Goal: Navigation & Orientation: Find specific page/section

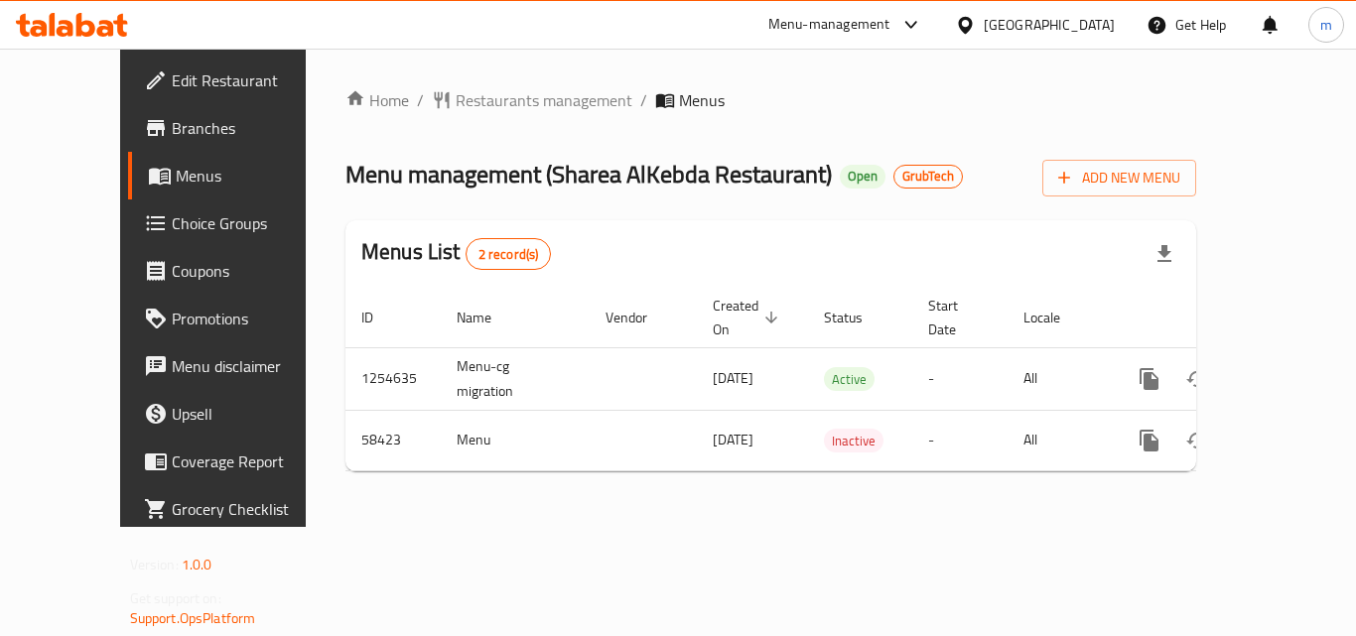
click at [82, 40] on div at bounding box center [72, 25] width 144 height 40
click at [77, 35] on icon at bounding box center [85, 25] width 19 height 24
click at [507, 99] on span "Restaurants management" at bounding box center [544, 100] width 177 height 24
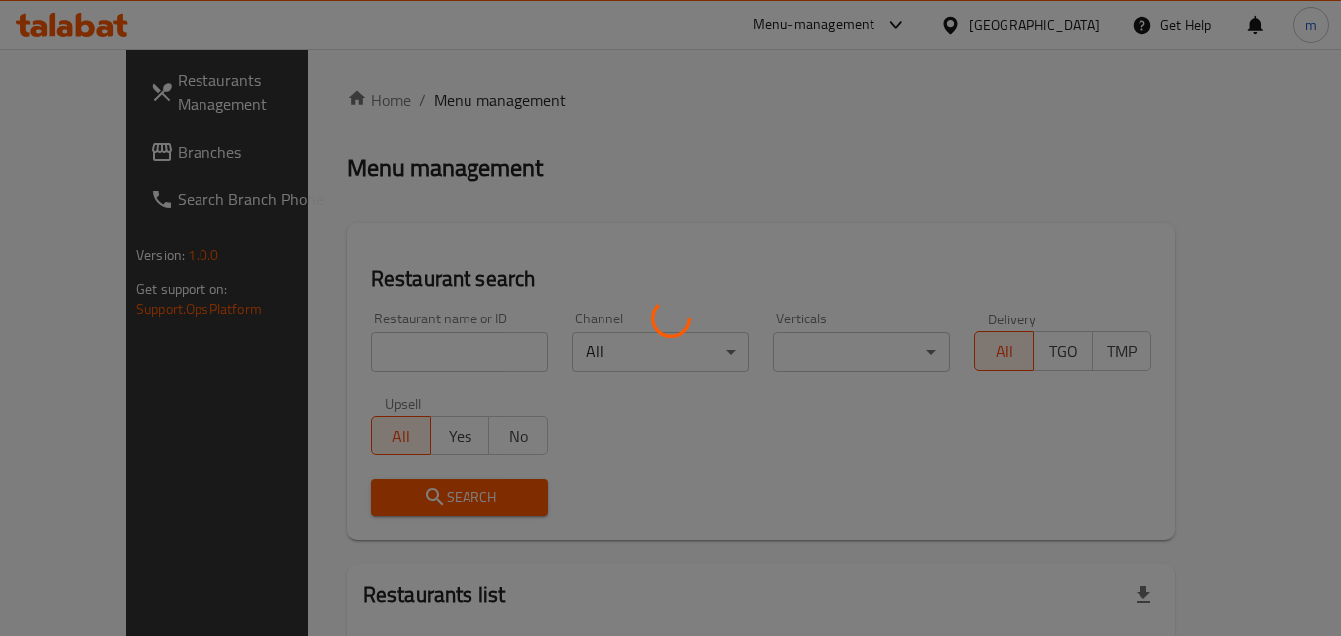
click at [429, 346] on div at bounding box center [670, 318] width 1341 height 636
click at [432, 344] on div at bounding box center [670, 318] width 1341 height 636
click at [440, 354] on div at bounding box center [670, 318] width 1341 height 636
drag, startPoint x: 439, startPoint y: 350, endPoint x: 412, endPoint y: 346, distance: 27.1
click at [412, 346] on div at bounding box center [670, 318] width 1341 height 636
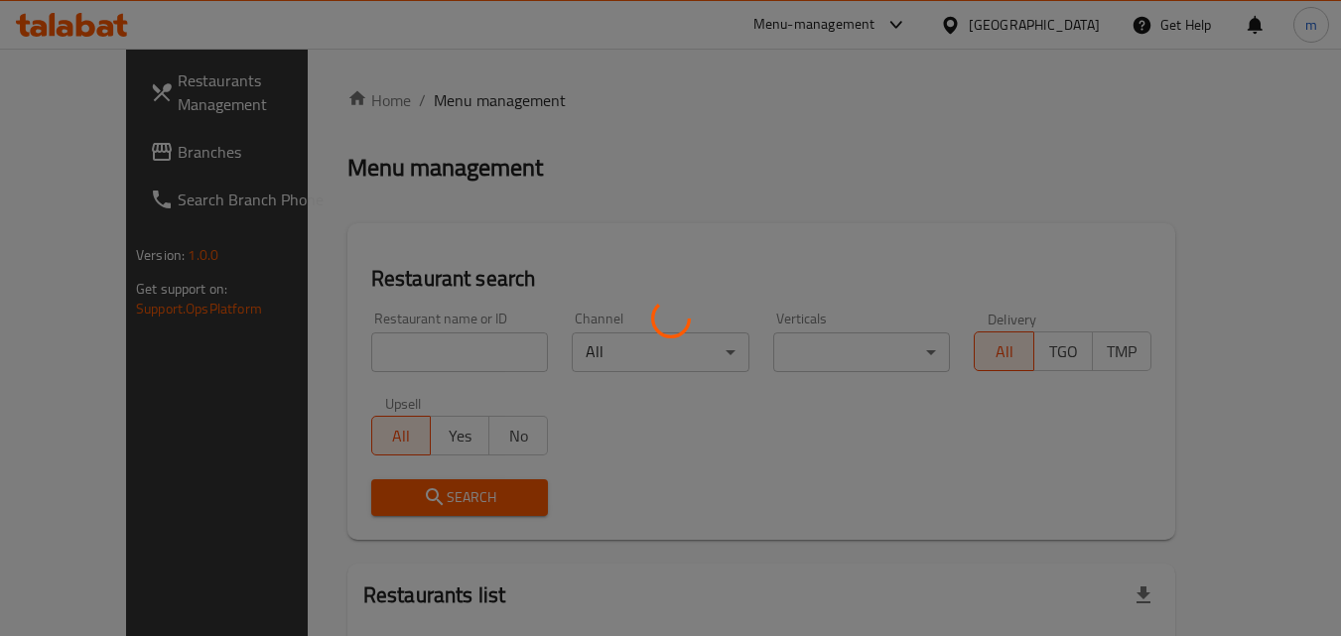
click at [411, 346] on div at bounding box center [670, 318] width 1341 height 636
click at [496, 346] on div at bounding box center [670, 318] width 1341 height 636
click at [496, 342] on div at bounding box center [670, 318] width 1341 height 636
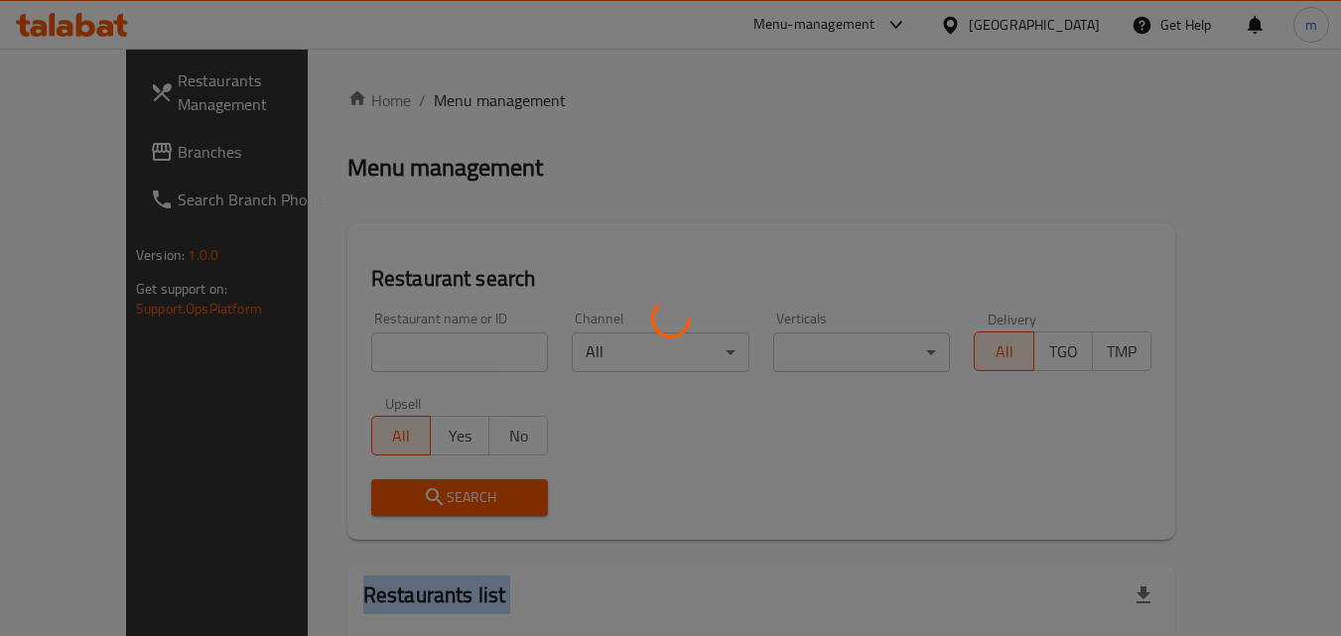
click at [496, 342] on div at bounding box center [670, 318] width 1341 height 636
click at [549, 287] on div at bounding box center [670, 318] width 1341 height 636
click at [441, 358] on div at bounding box center [670, 318] width 1341 height 636
click at [341, 353] on div at bounding box center [670, 318] width 1341 height 636
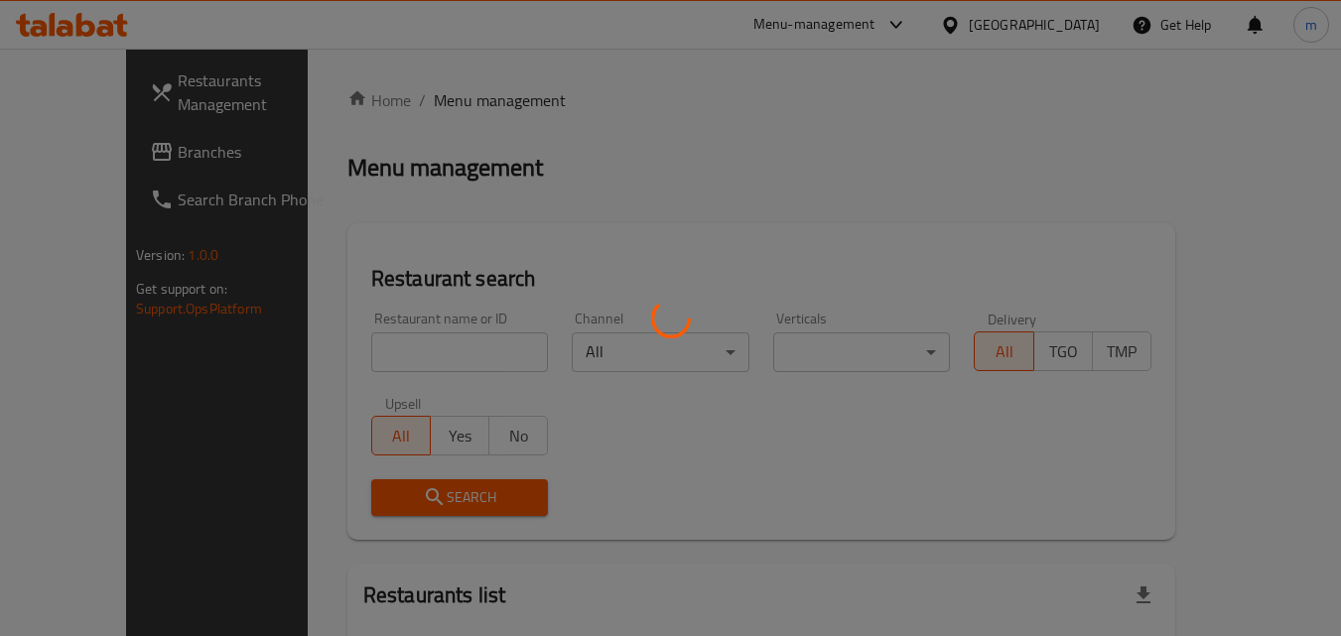
click at [343, 351] on div at bounding box center [670, 318] width 1341 height 636
